Goal: Transaction & Acquisition: Purchase product/service

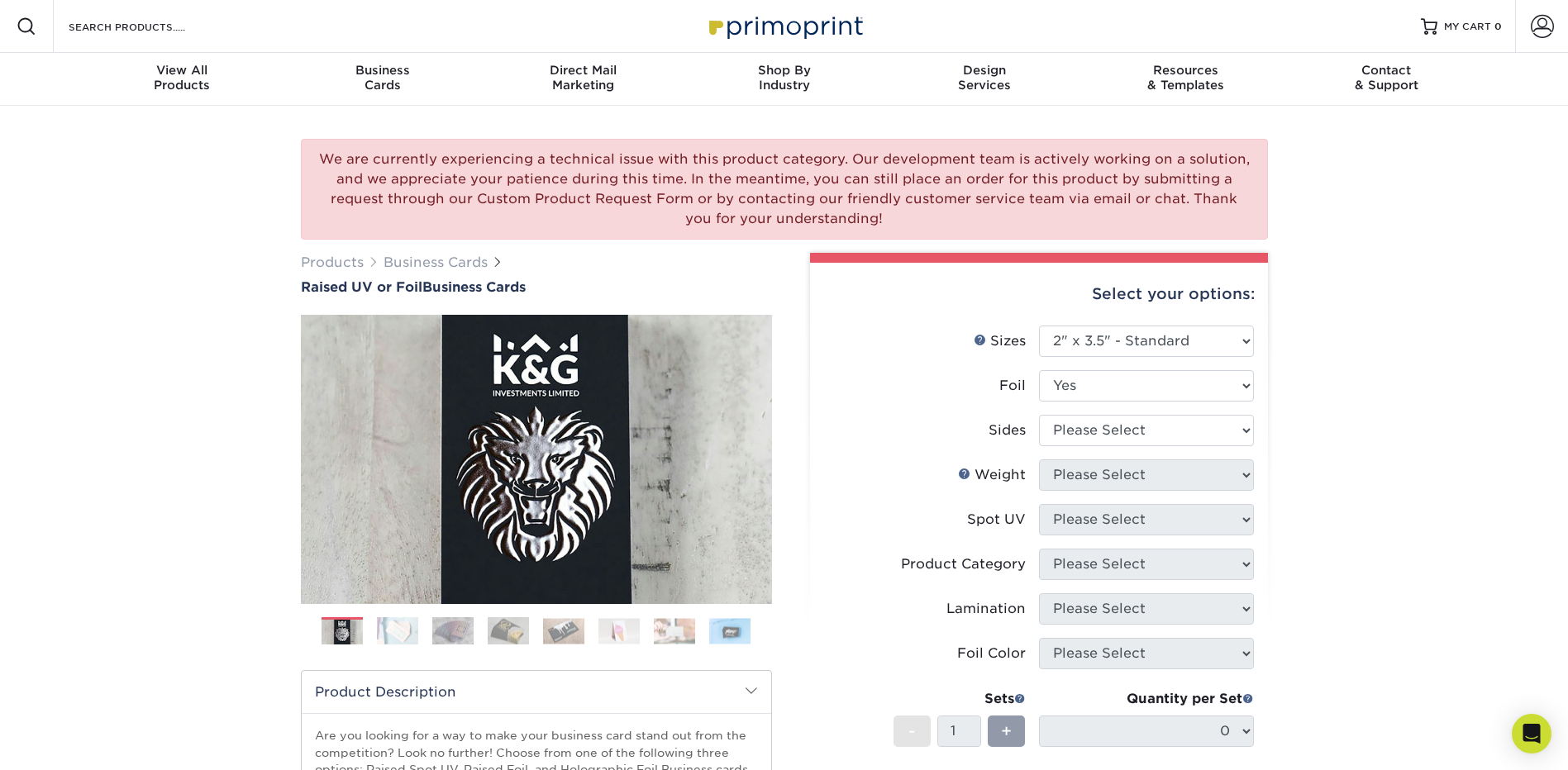
select select "2.00x3.50"
click at [1095, 434] on select "Please Select Print Both Sides - Foil Both Sides Print Both Sides - Foil Front …" at bounding box center [1146, 430] width 215 height 31
select select "34527644-b4fd-4ffb-9092-1318eefcd9d9"
click at [1039, 414] on select "Please Select Print Both Sides - Foil Both Sides Print Both Sides - Foil Front …" at bounding box center [1146, 430] width 215 height 31
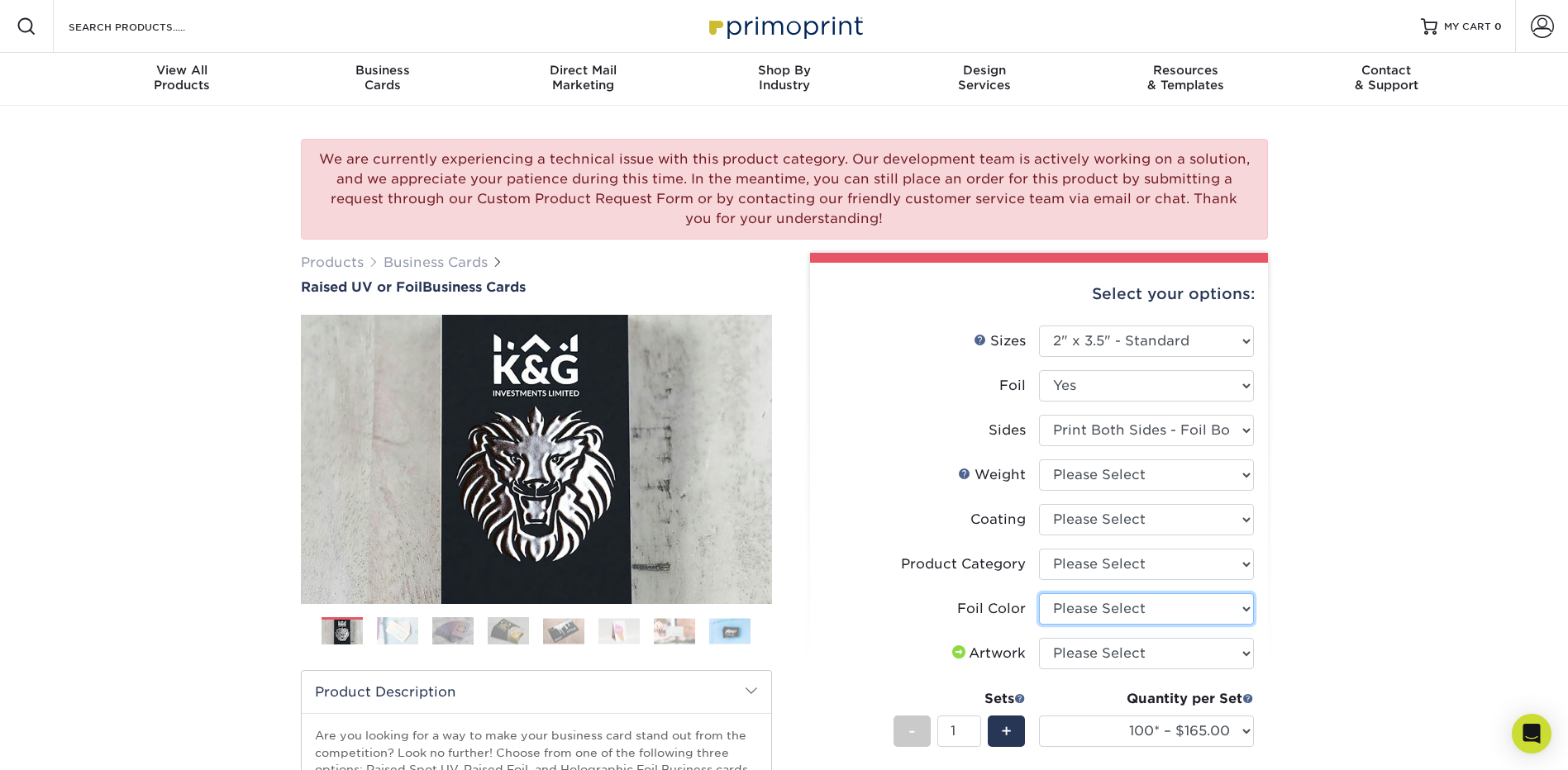
click at [1090, 618] on select "Please Select Silver Foil Holographic Foil Gold Foil" at bounding box center [1146, 609] width 215 height 31
click at [886, 533] on label "Coating" at bounding box center [931, 520] width 215 height 31
